Goal: Find specific page/section: Find specific page/section

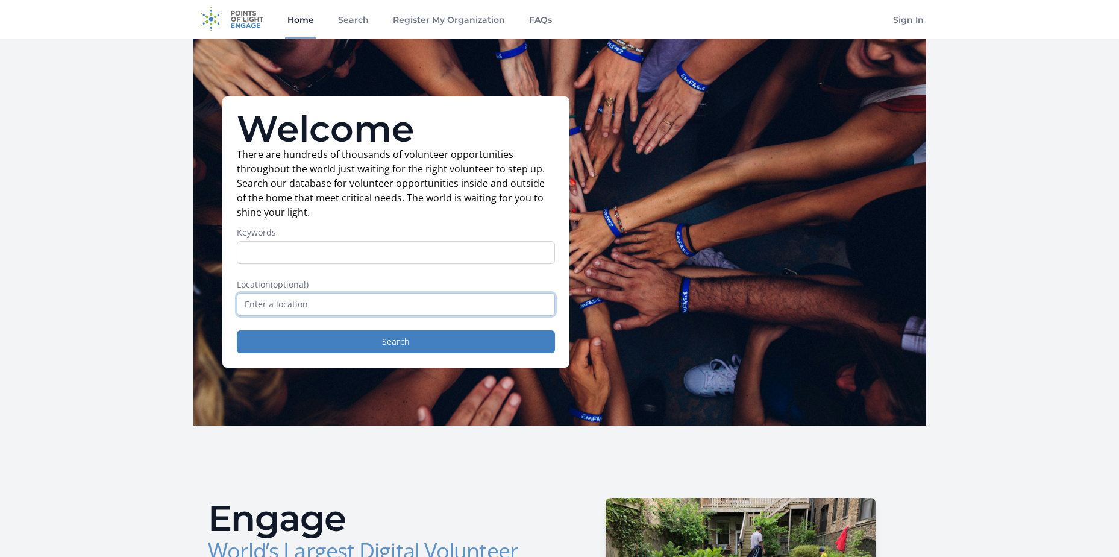
click at [284, 307] on input "text" at bounding box center [396, 304] width 318 height 23
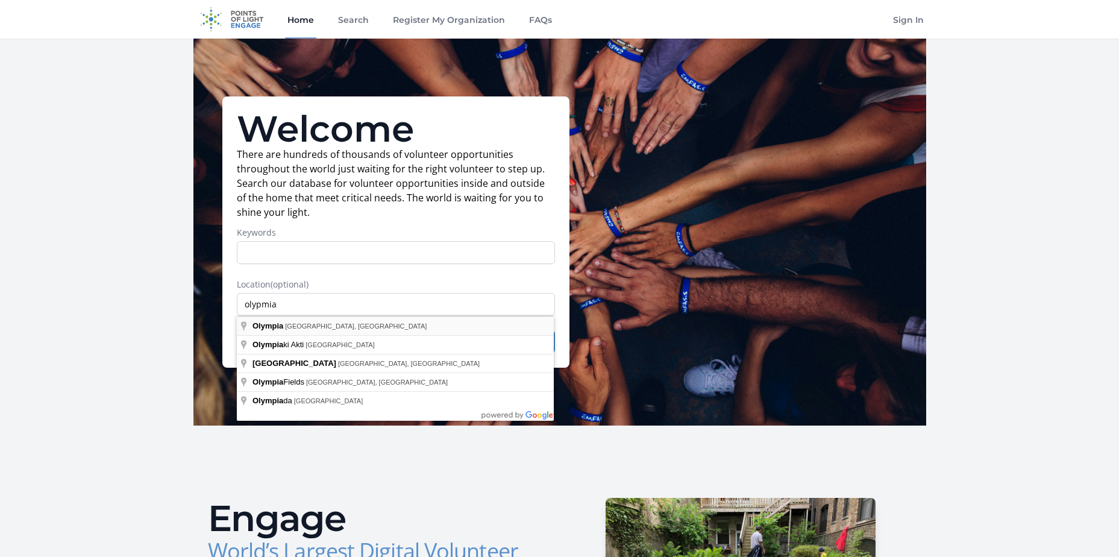
type input "[GEOGRAPHIC_DATA], [GEOGRAPHIC_DATA], [GEOGRAPHIC_DATA]"
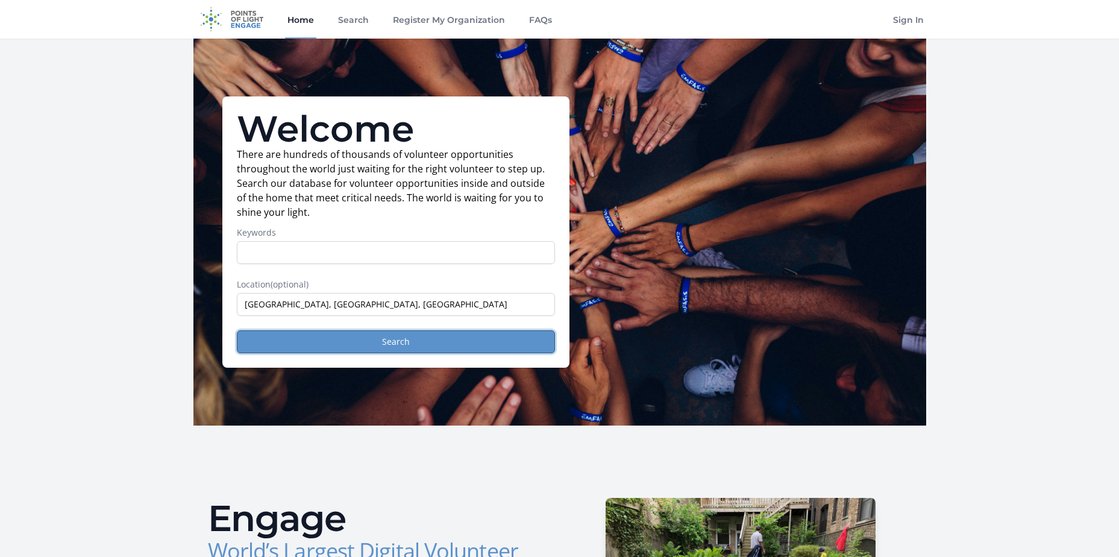
click at [374, 344] on button "Search" at bounding box center [396, 341] width 318 height 23
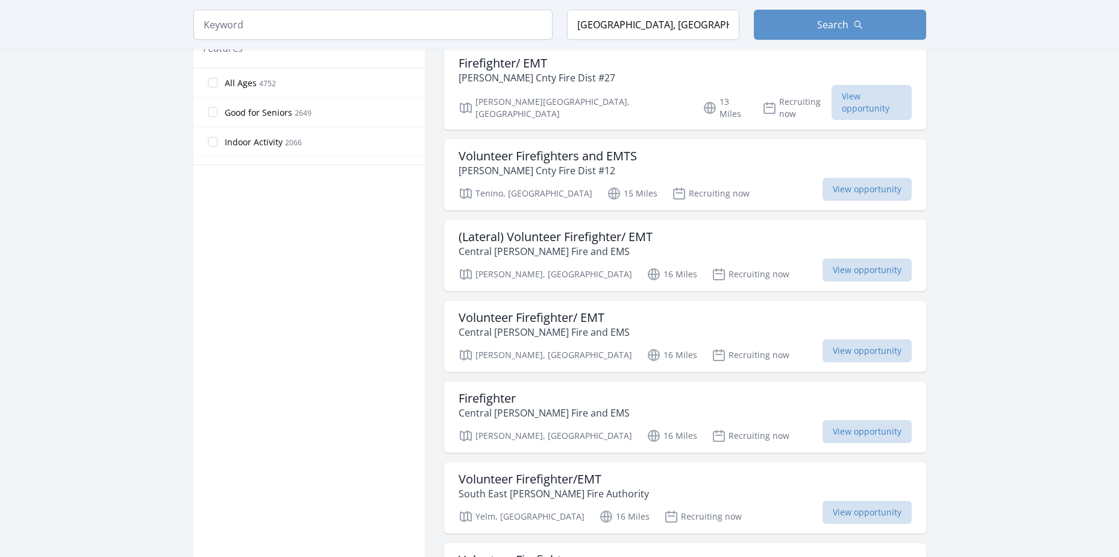
scroll to position [844, 0]
